Goal: Task Accomplishment & Management: Manage account settings

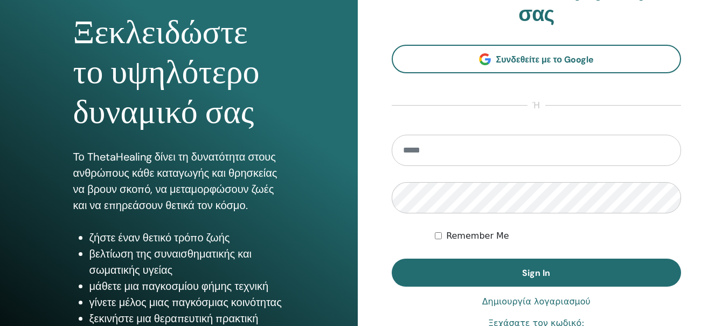
scroll to position [108, 0]
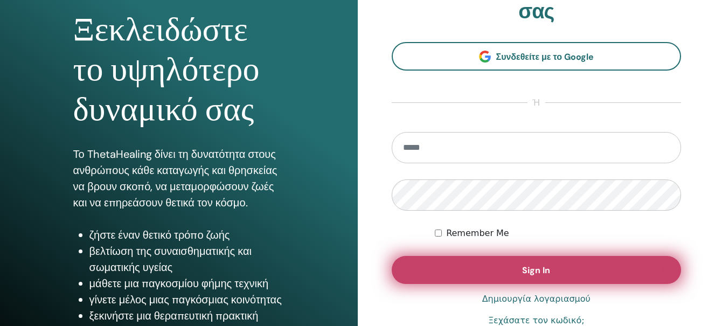
type input "**********"
click at [530, 270] on span "Sign In" at bounding box center [536, 269] width 28 height 11
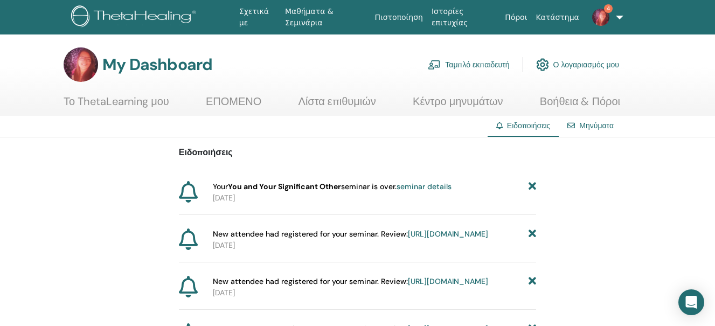
click at [414, 186] on link "seminar details" at bounding box center [423, 186] width 55 height 10
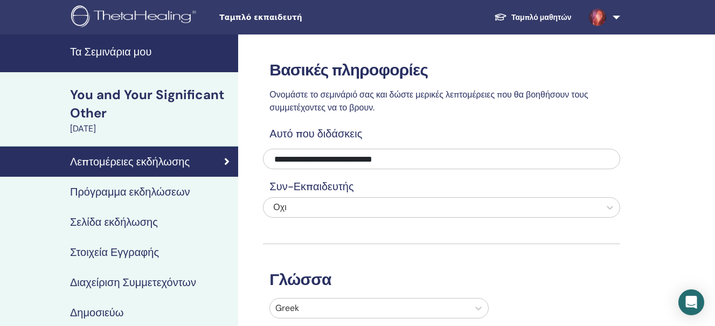
click at [136, 253] on h4 "Στοιχεία Εγγραφής" at bounding box center [114, 252] width 89 height 13
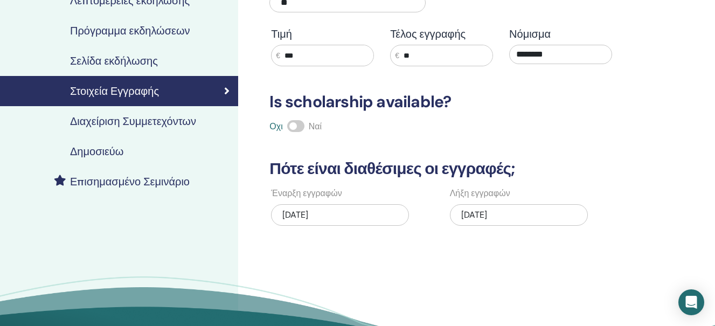
scroll to position [162, 0]
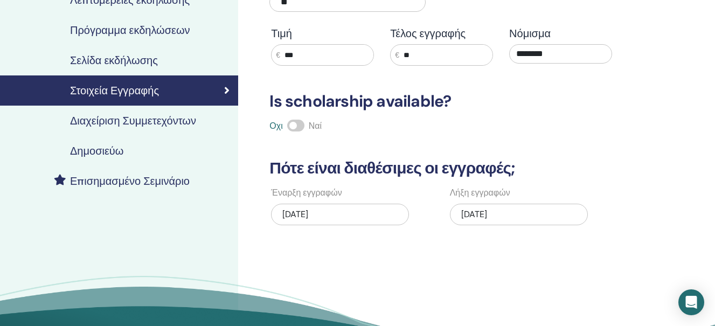
click at [160, 124] on h4 "Διαχείριση Συμμετεχόντων" at bounding box center [133, 120] width 126 height 13
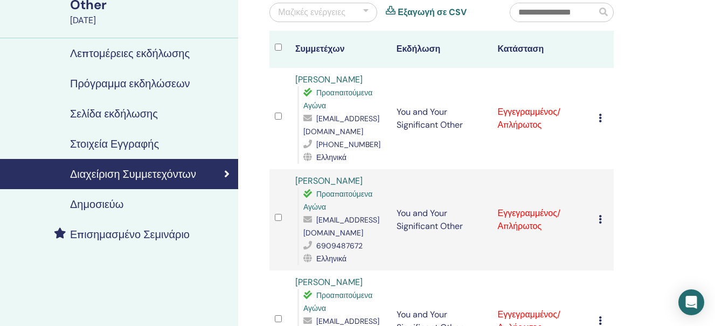
scroll to position [108, 0]
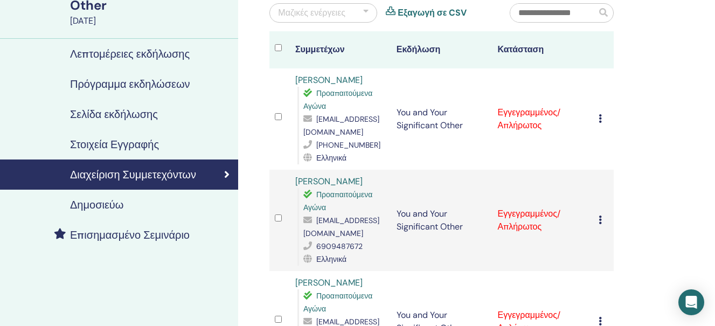
click at [601, 120] on icon at bounding box center [599, 118] width 3 height 9
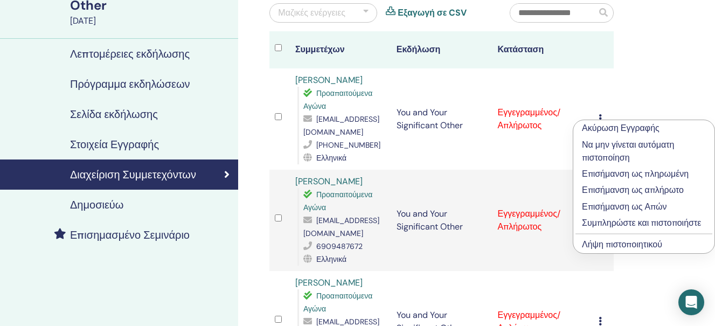
click at [598, 221] on p "Συμπληρώστε και πιστοποιήστε" at bounding box center [644, 222] width 124 height 13
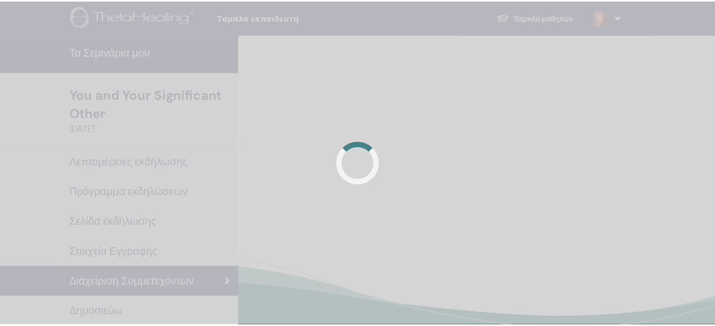
scroll to position [108, 0]
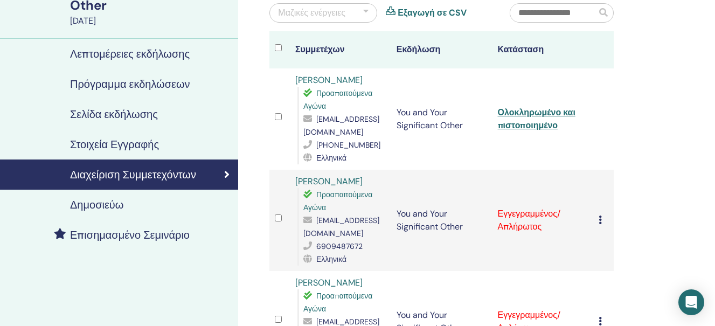
click at [601, 224] on icon at bounding box center [599, 219] width 3 height 9
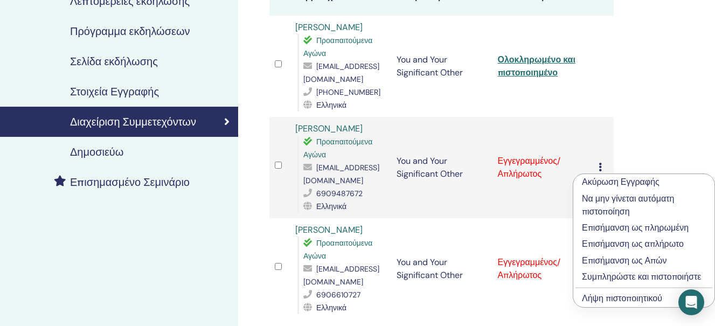
scroll to position [162, 0]
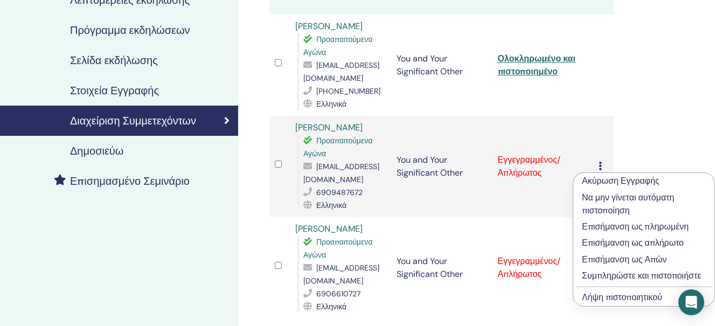
click at [601, 272] on p "Συμπληρώστε και πιστοποιήστε" at bounding box center [644, 275] width 124 height 13
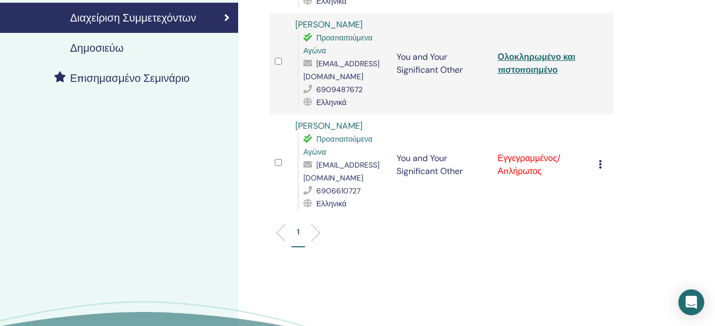
scroll to position [269, 0]
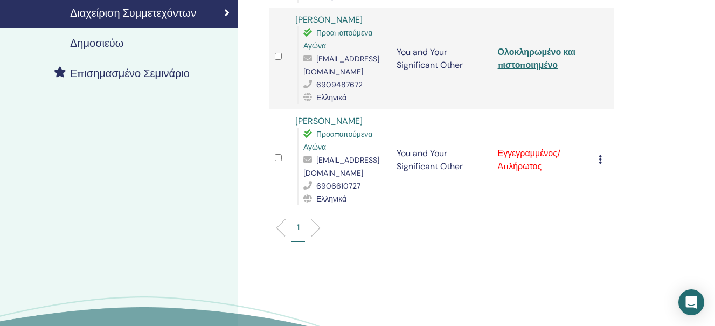
click at [600, 164] on icon at bounding box center [599, 159] width 3 height 9
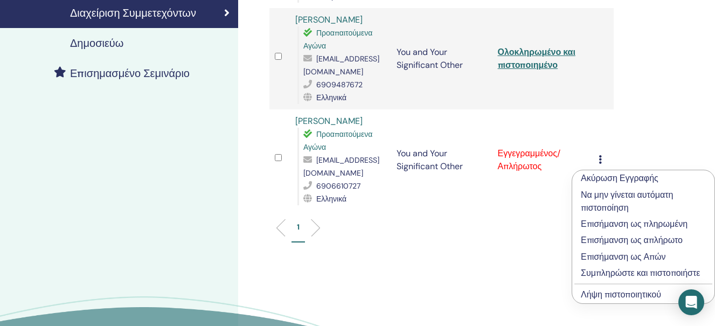
click at [598, 270] on p "Συμπληρώστε και πιστοποιήστε" at bounding box center [642, 273] width 125 height 13
